Goal: Information Seeking & Learning: Learn about a topic

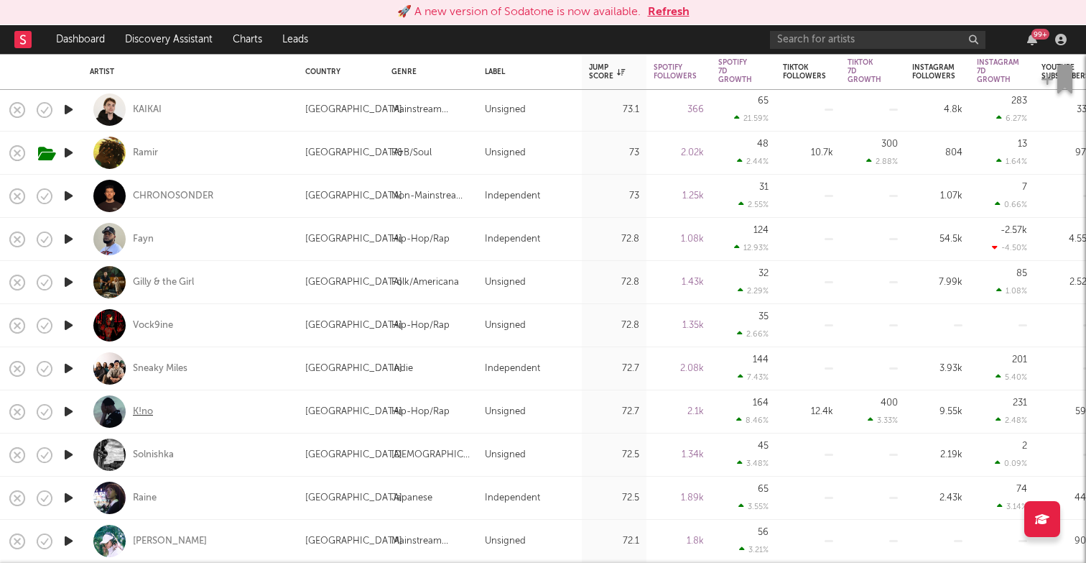
click at [141, 407] on div "K!no" at bounding box center [143, 411] width 20 height 13
click at [71, 412] on icon "button" at bounding box center [68, 411] width 15 height 18
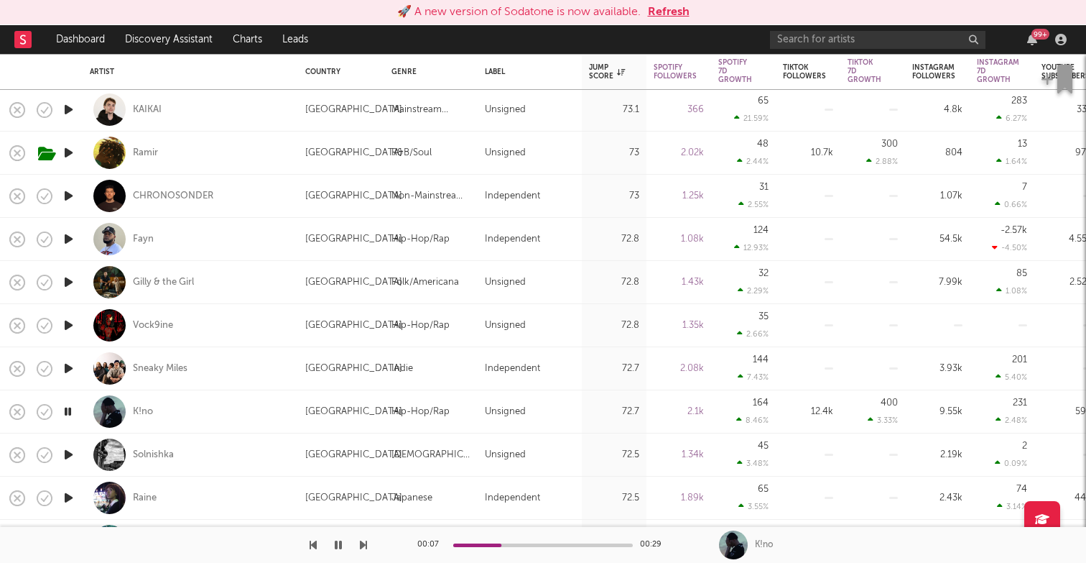
click at [68, 497] on icon "button" at bounding box center [68, 498] width 15 height 18
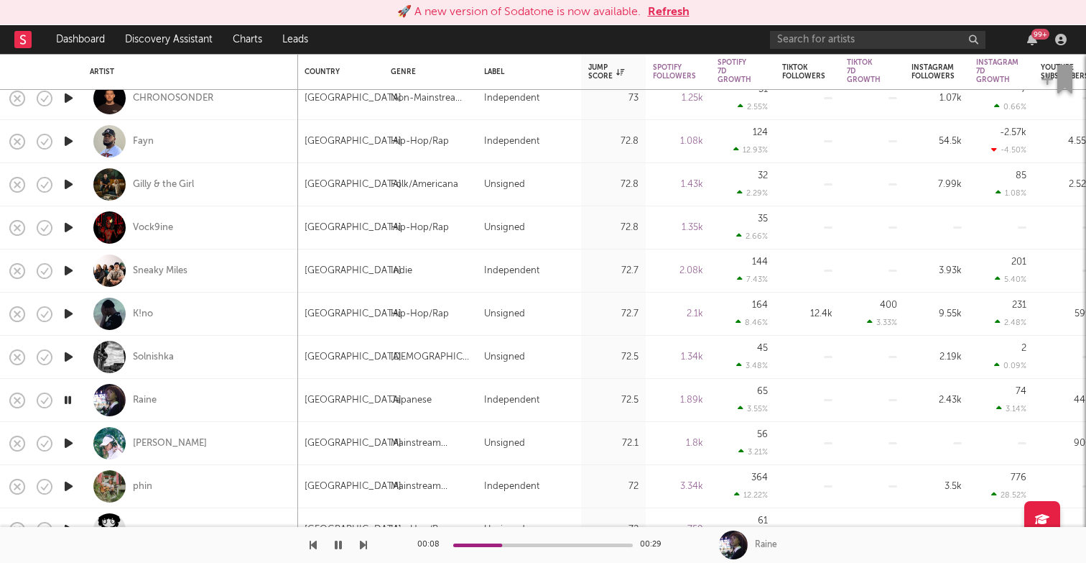
click at [71, 314] on icon "button" at bounding box center [68, 314] width 15 height 18
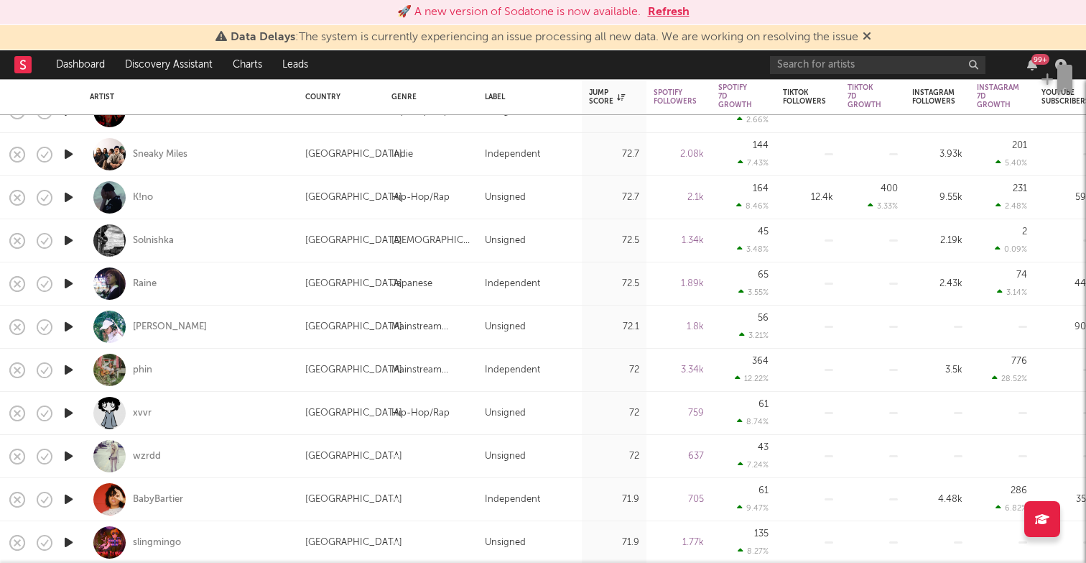
click at [71, 412] on icon "button" at bounding box center [68, 413] width 15 height 18
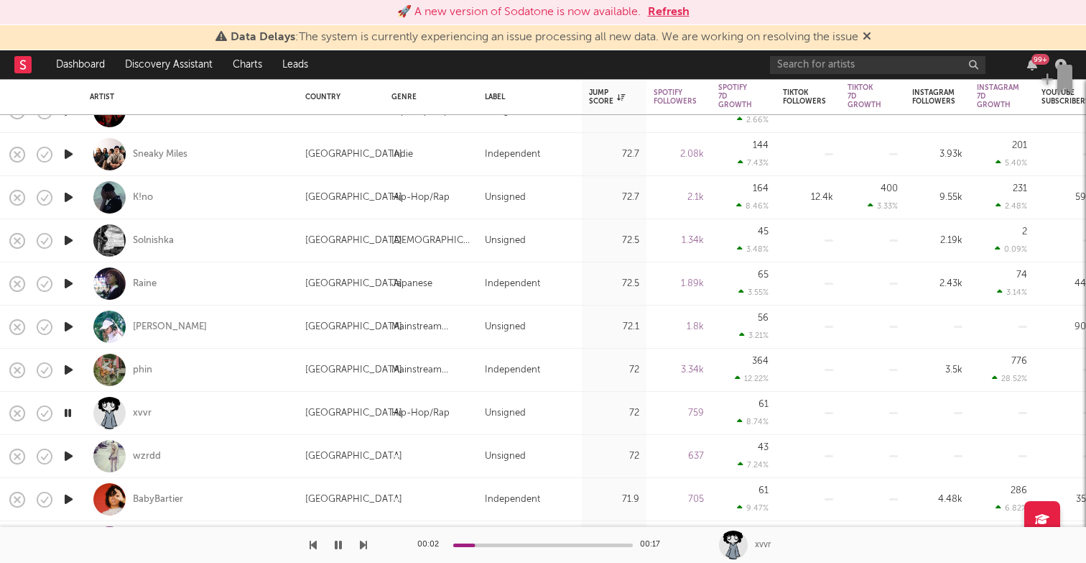
click at [71, 412] on icon "button" at bounding box center [68, 413] width 14 height 18
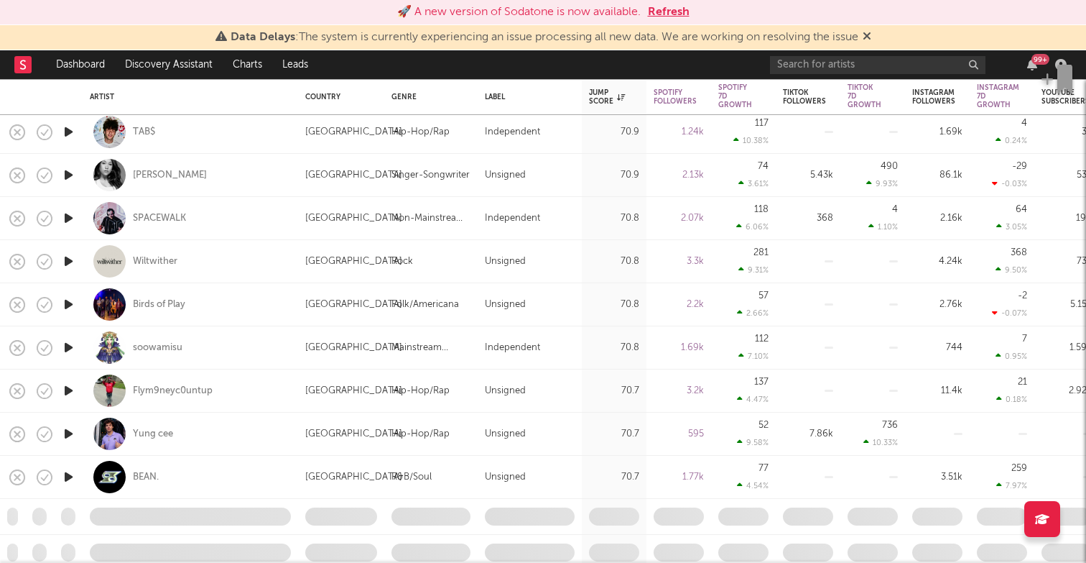
click at [63, 389] on icon "button" at bounding box center [68, 391] width 15 height 18
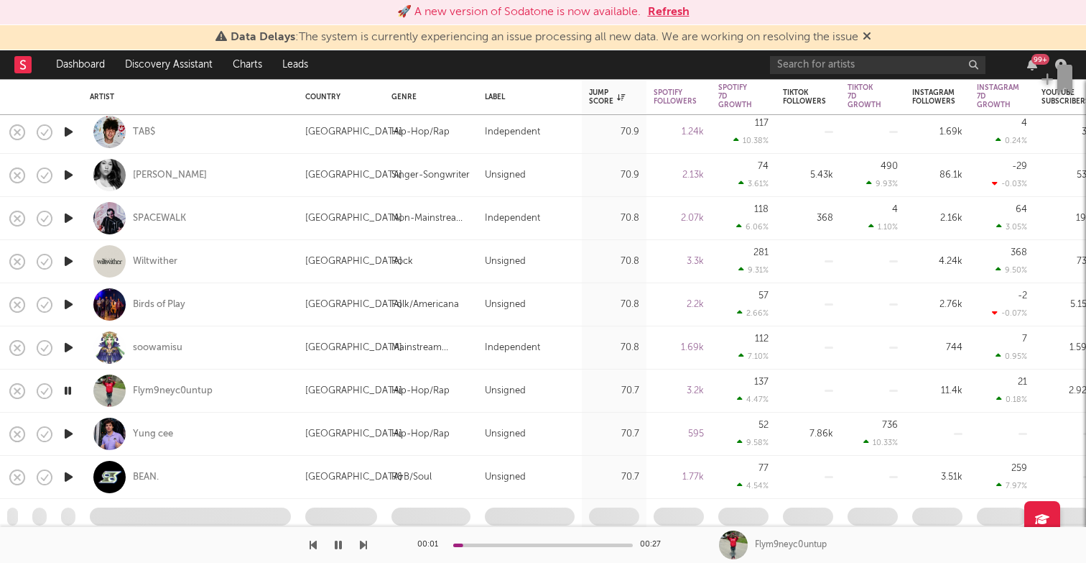
click at [68, 389] on icon "button" at bounding box center [68, 391] width 14 height 18
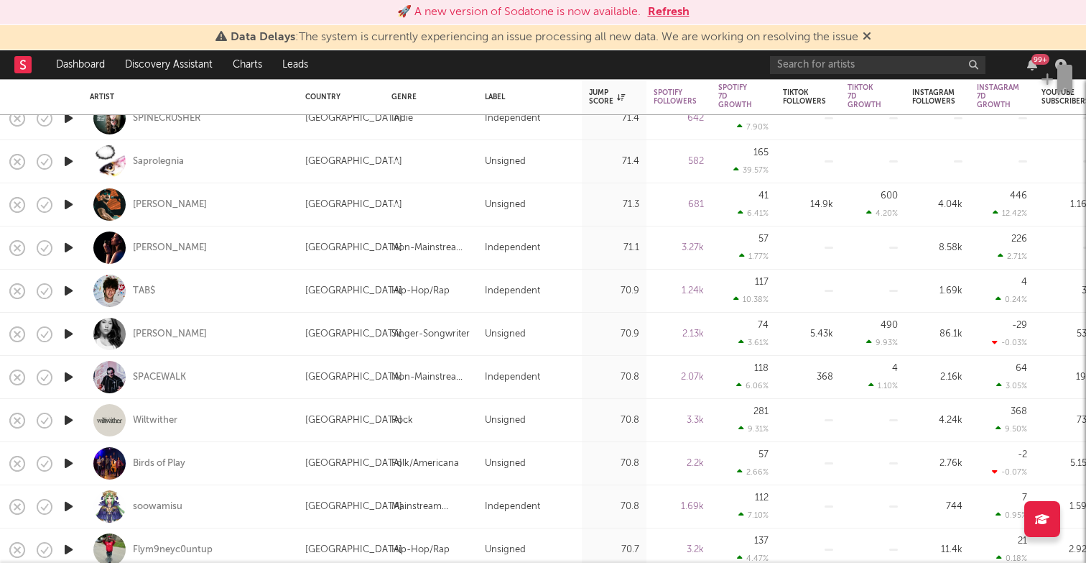
click at [70, 288] on icon "button" at bounding box center [68, 291] width 15 height 18
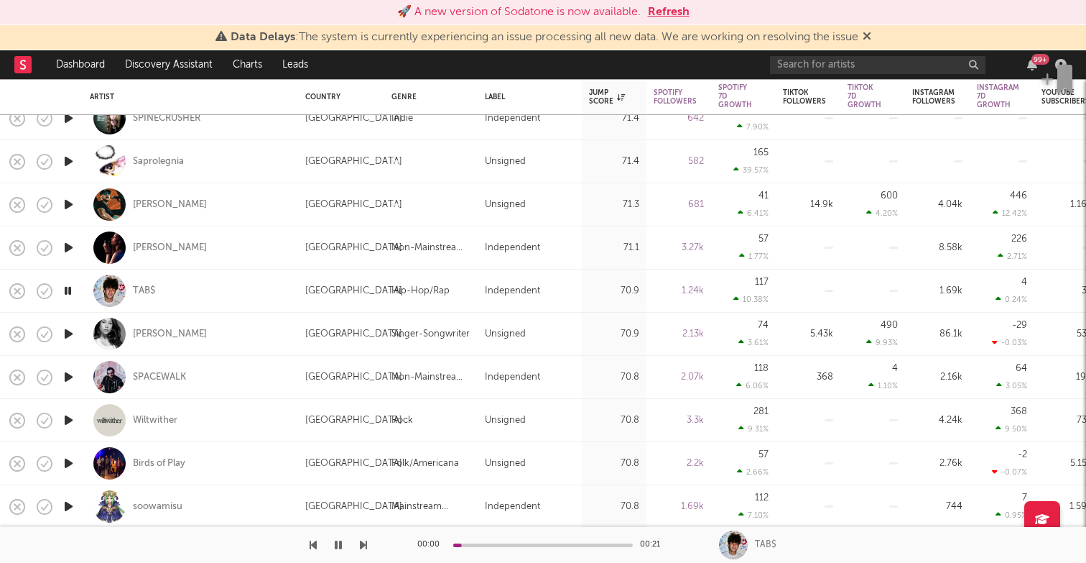
click at [70, 288] on icon "button" at bounding box center [68, 291] width 14 height 18
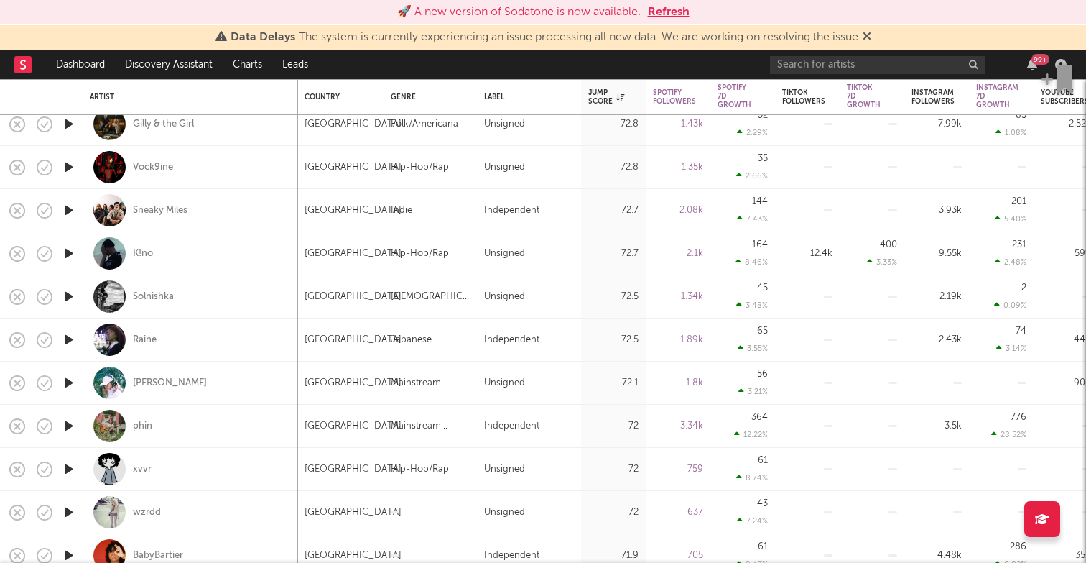
click at [70, 341] on icon "button" at bounding box center [68, 339] width 15 height 18
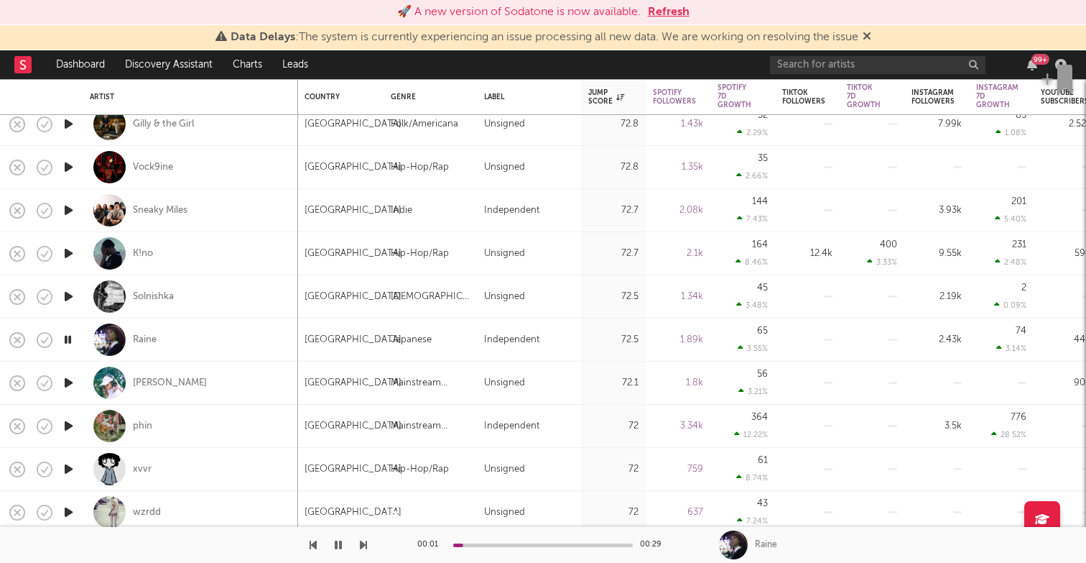
click at [494, 543] on div at bounding box center [543, 545] width 180 height 4
click at [73, 336] on icon "button" at bounding box center [68, 339] width 14 height 18
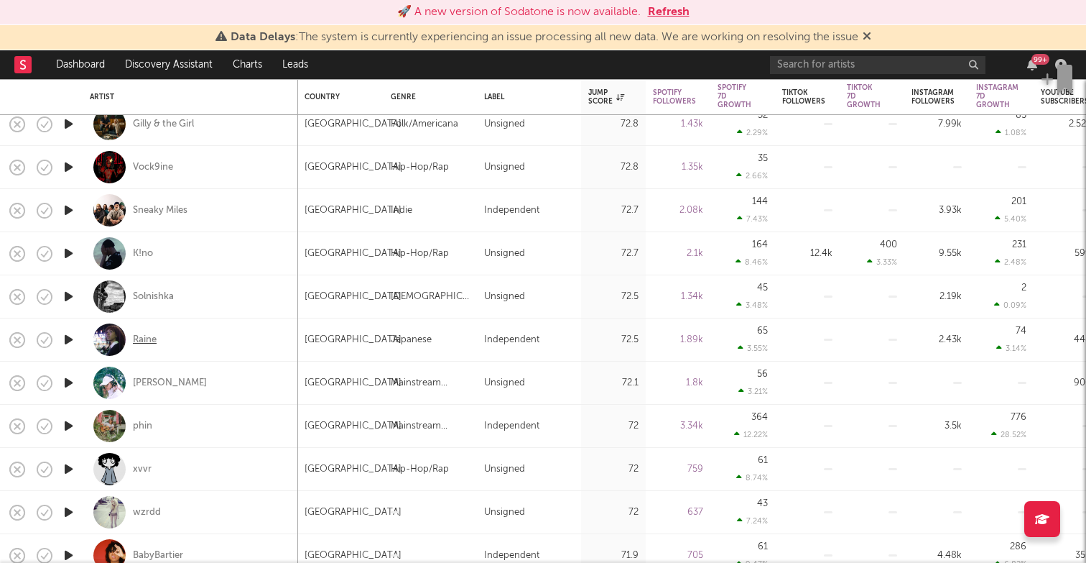
click at [152, 338] on div "Raine" at bounding box center [145, 339] width 24 height 13
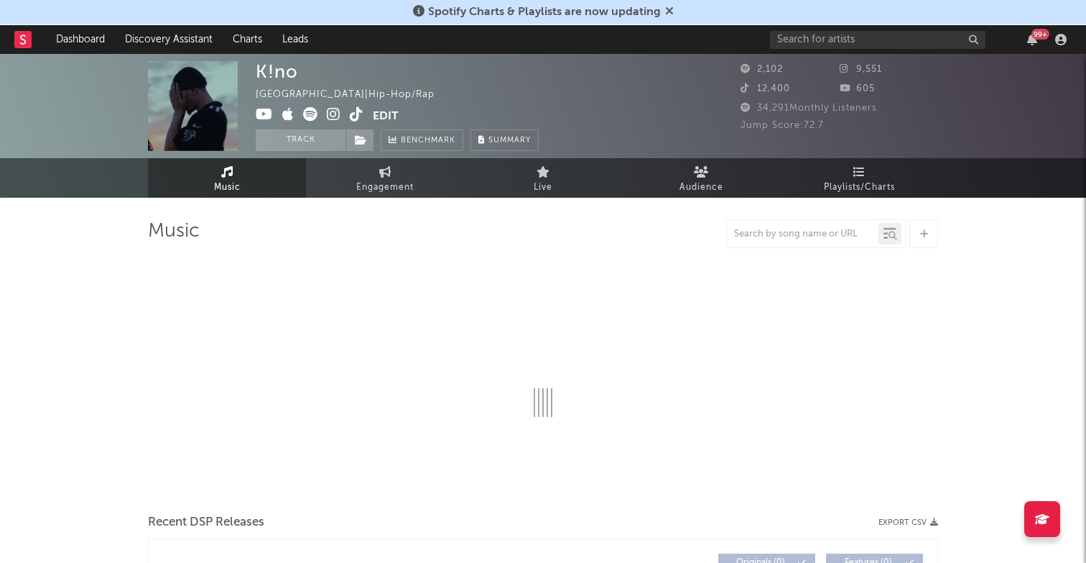
select select "6m"
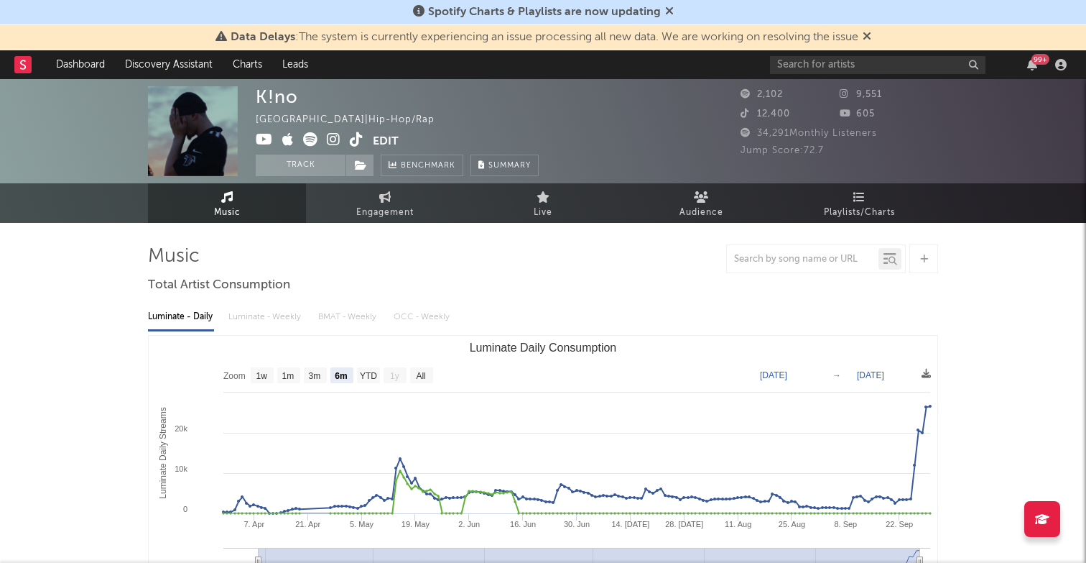
click at [308, 136] on icon at bounding box center [310, 139] width 14 height 14
click at [330, 136] on icon at bounding box center [334, 139] width 14 height 14
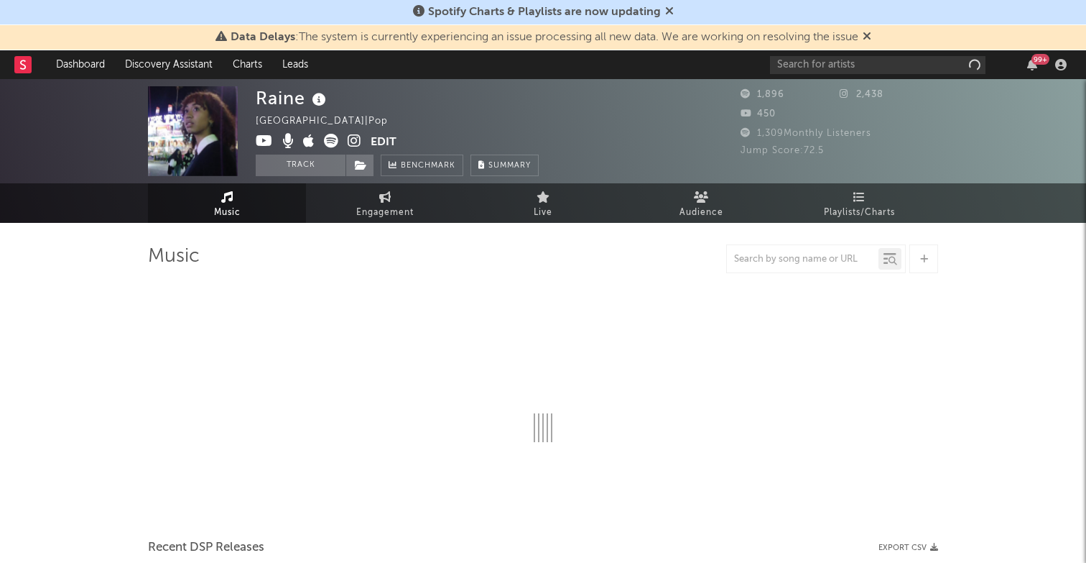
select select "1w"
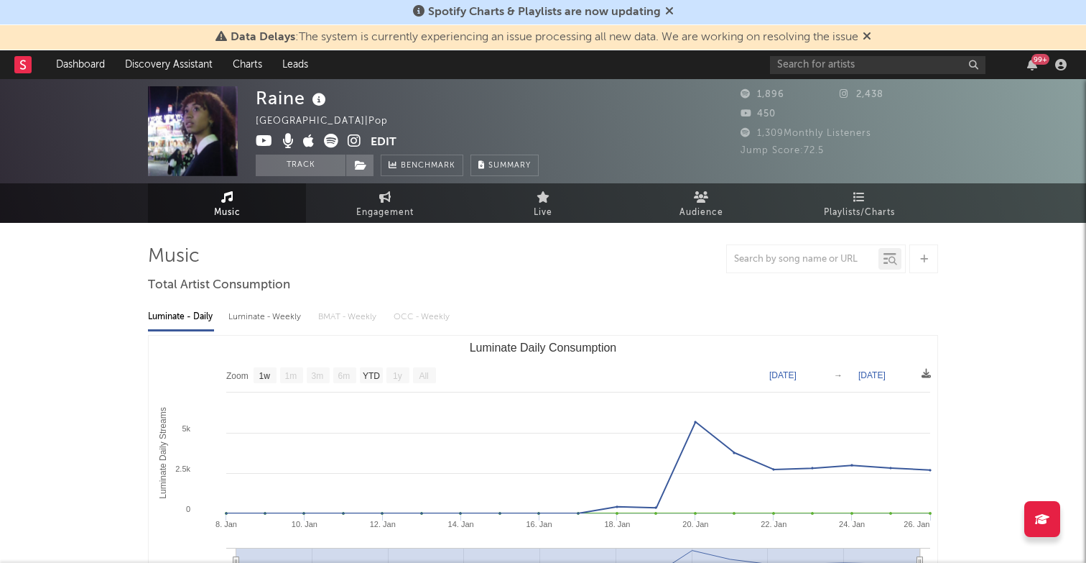
click at [331, 143] on icon at bounding box center [331, 141] width 14 height 14
